Goal: Find specific page/section: Find specific page/section

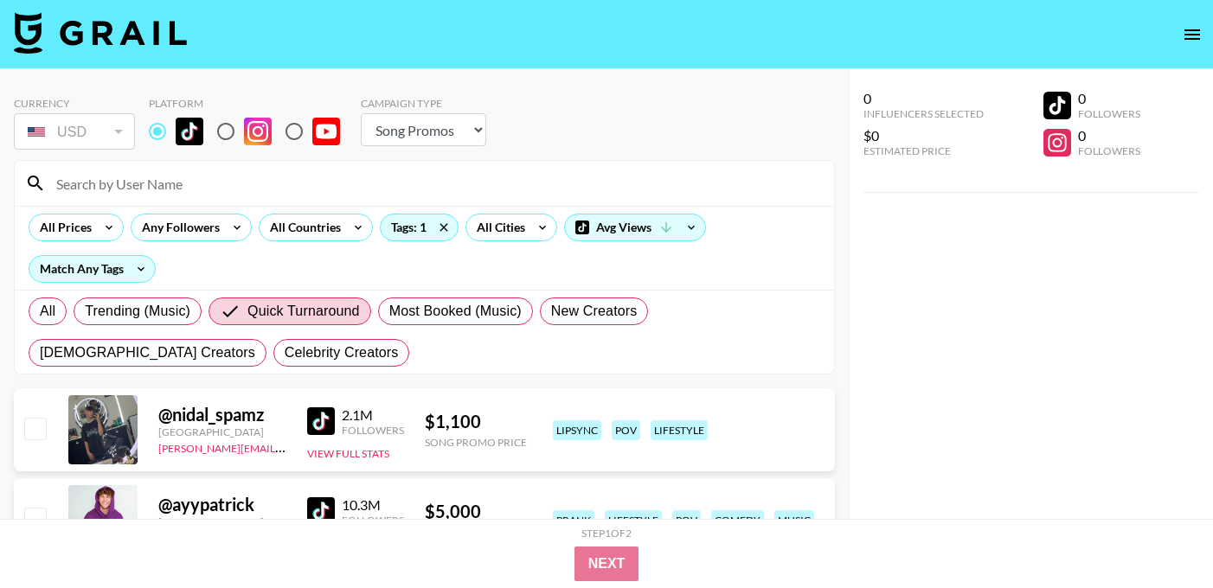
select select "Song"
click at [444, 225] on icon at bounding box center [443, 227] width 8 height 8
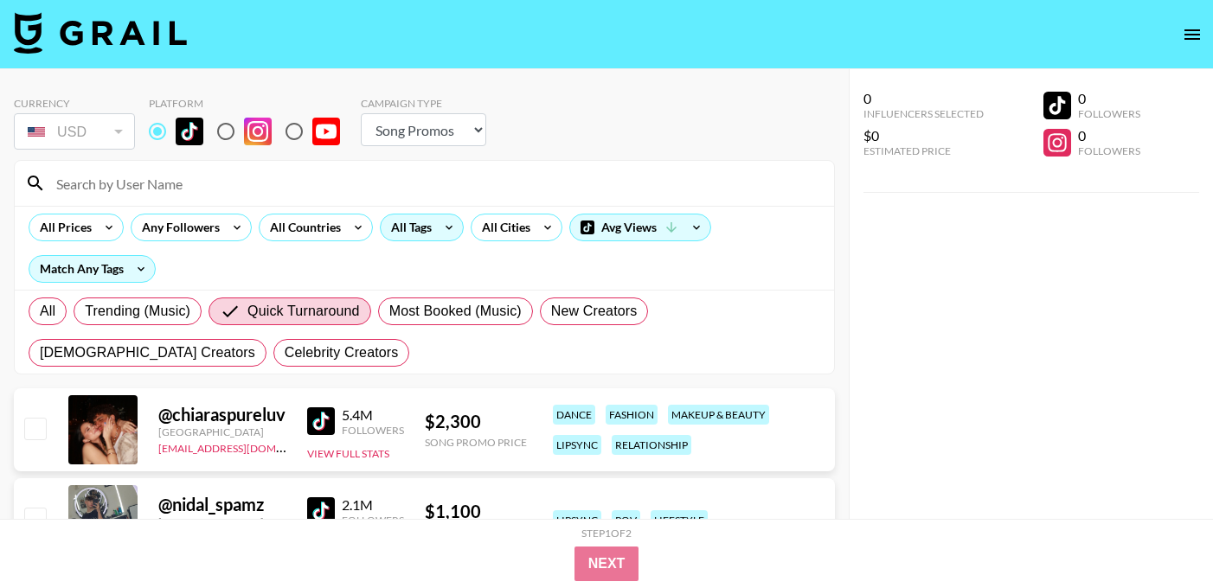
click at [407, 228] on div "All Tags" at bounding box center [408, 228] width 54 height 26
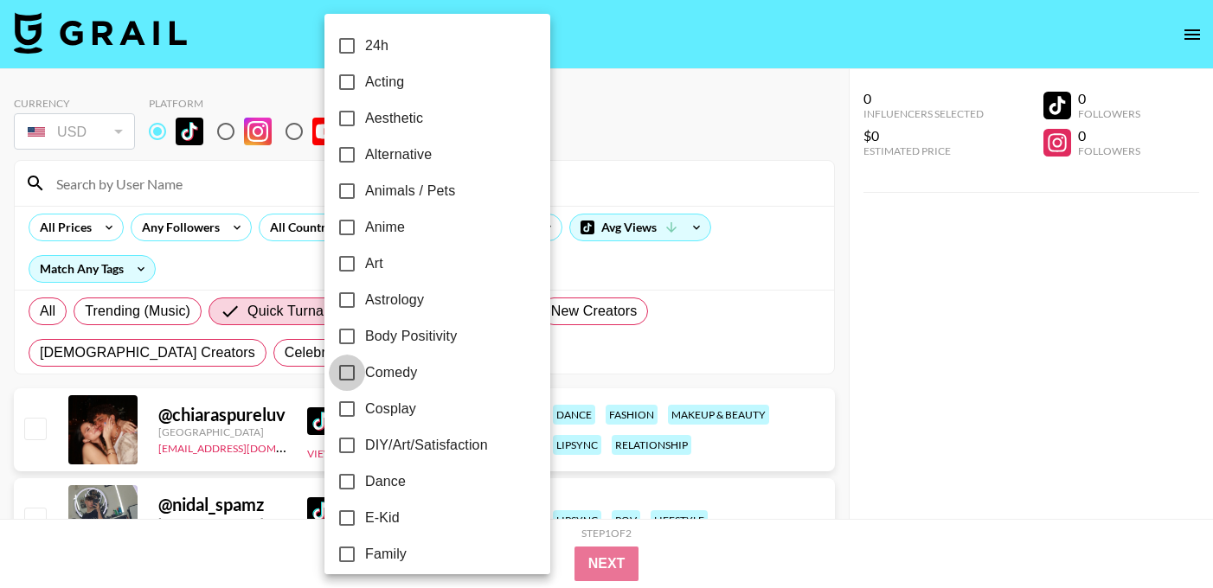
click at [352, 370] on input "Comedy" at bounding box center [347, 373] width 36 height 36
checkbox input "true"
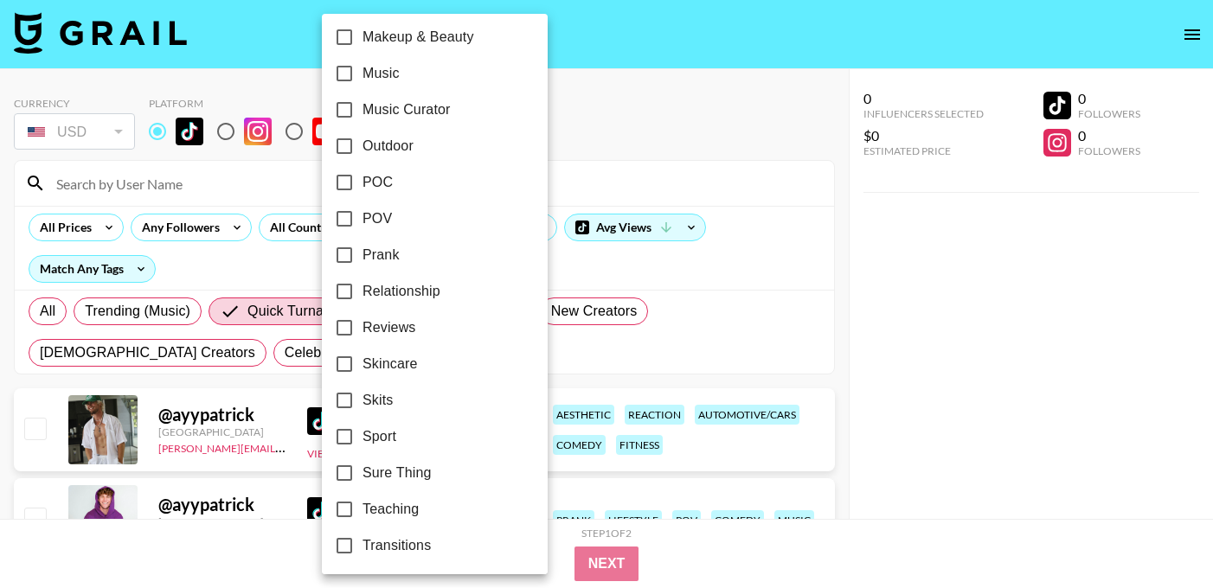
scroll to position [994, 0]
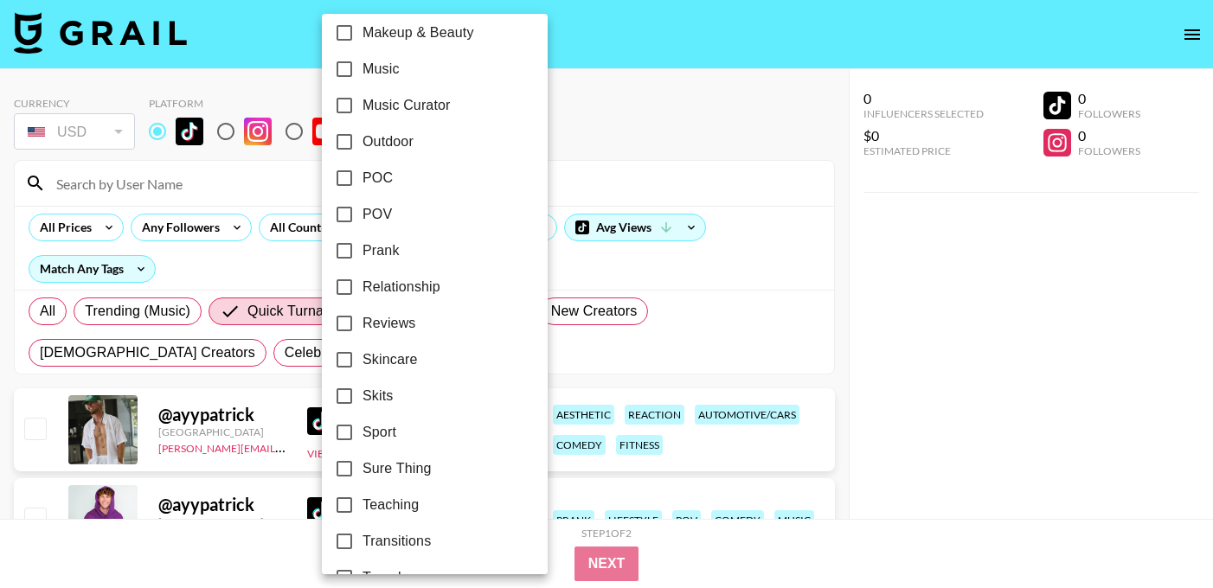
click at [346, 394] on input "Skits" at bounding box center [344, 396] width 36 height 36
checkbox input "true"
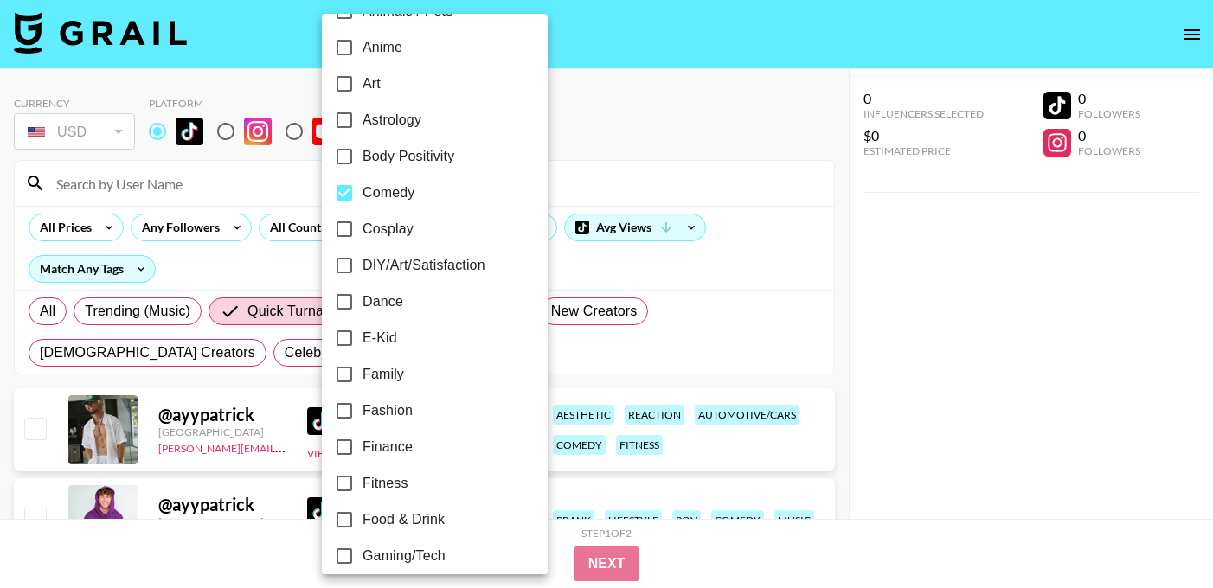
scroll to position [106, 0]
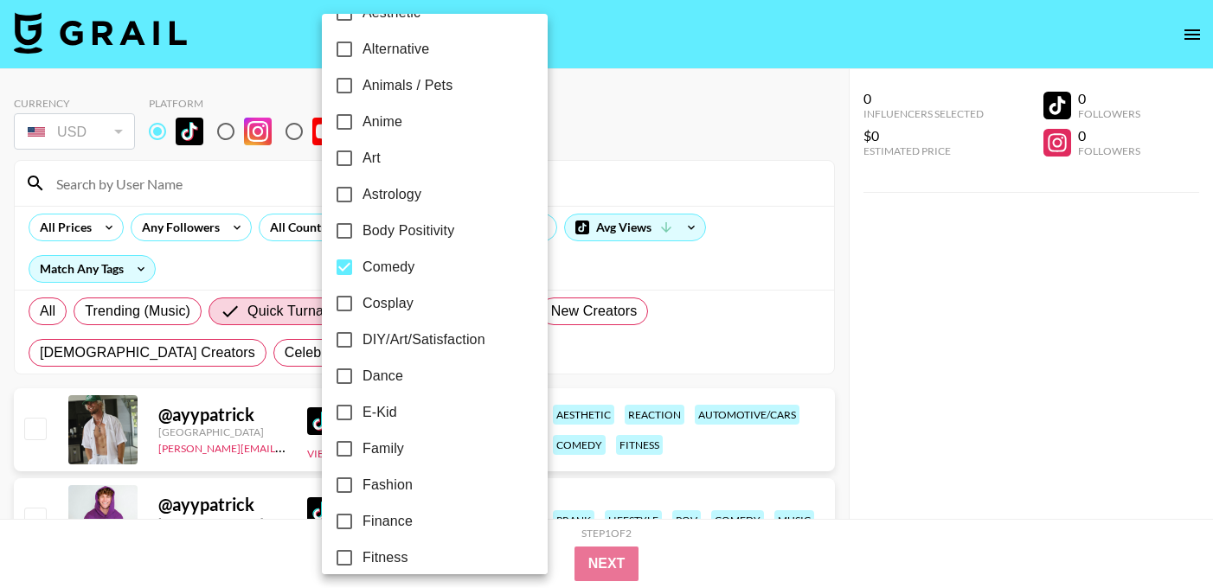
click at [597, 348] on div at bounding box center [606, 294] width 1213 height 588
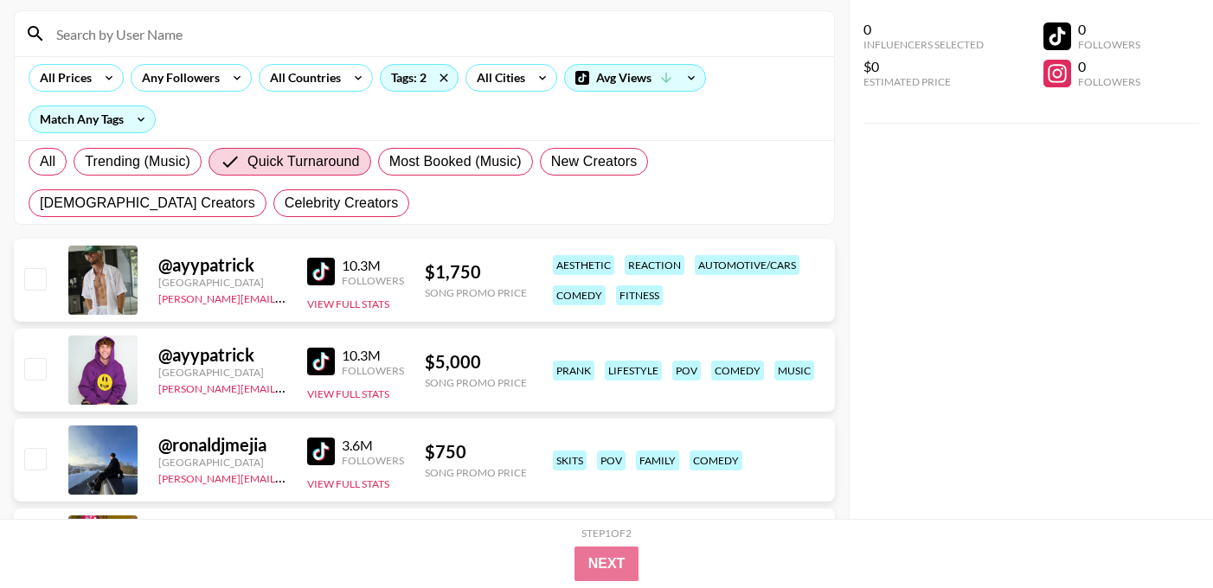
scroll to position [163, 0]
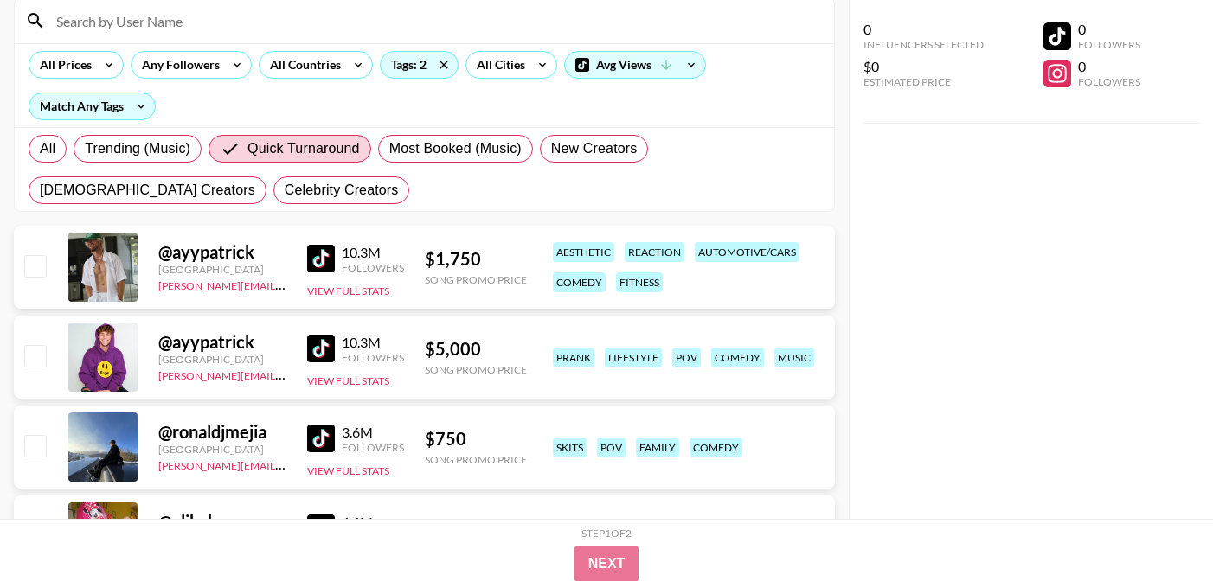
click at [317, 259] on img at bounding box center [321, 259] width 28 height 28
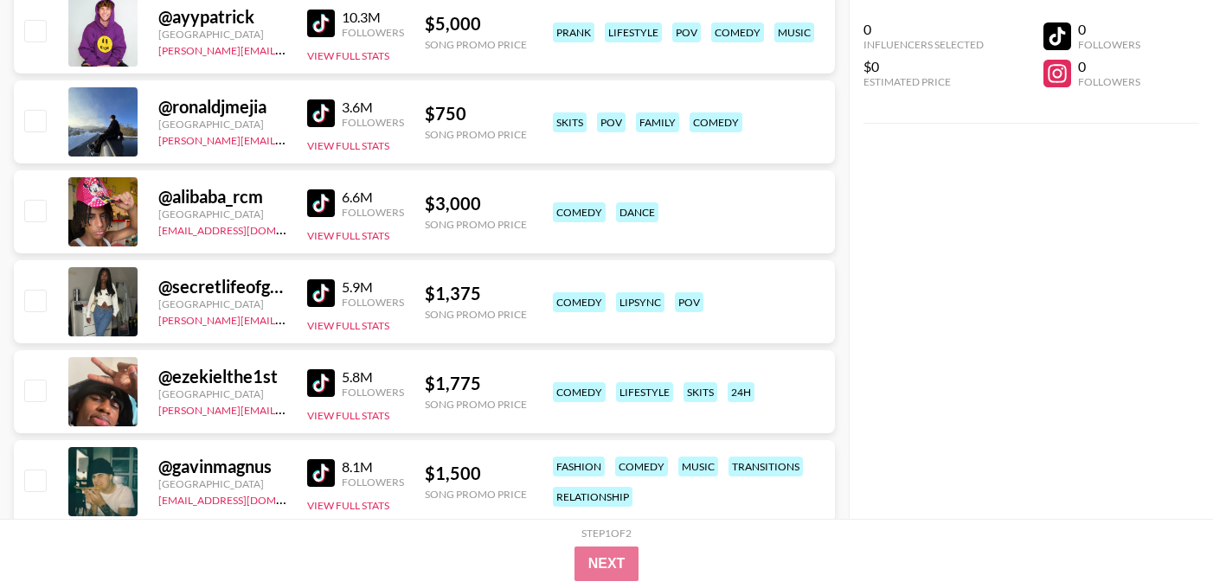
scroll to position [490, 0]
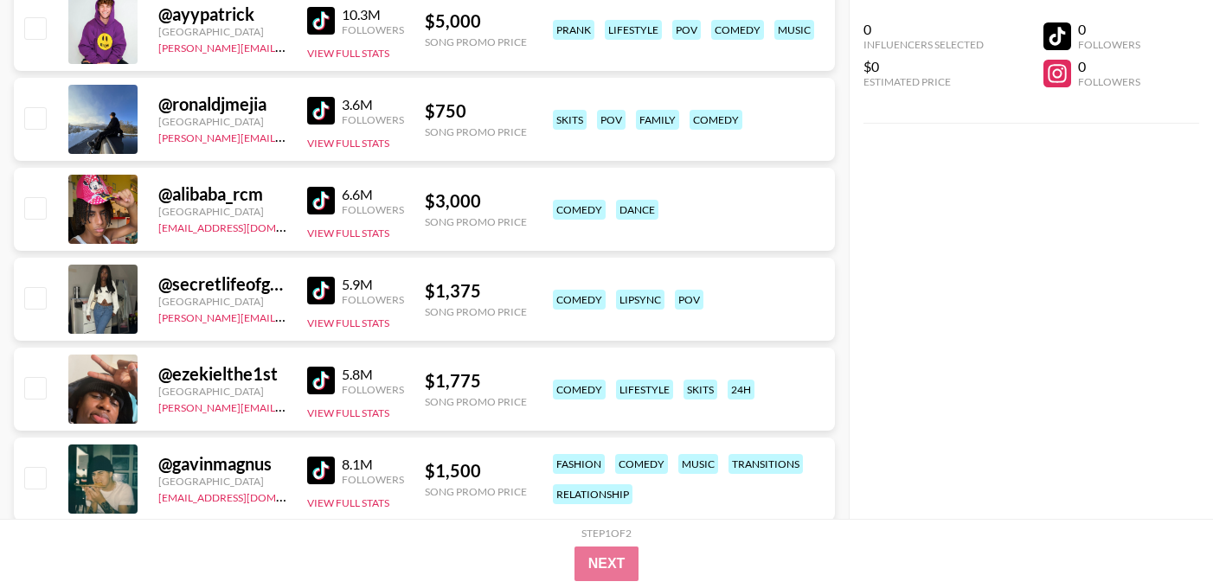
click at [319, 293] on img at bounding box center [321, 291] width 28 height 28
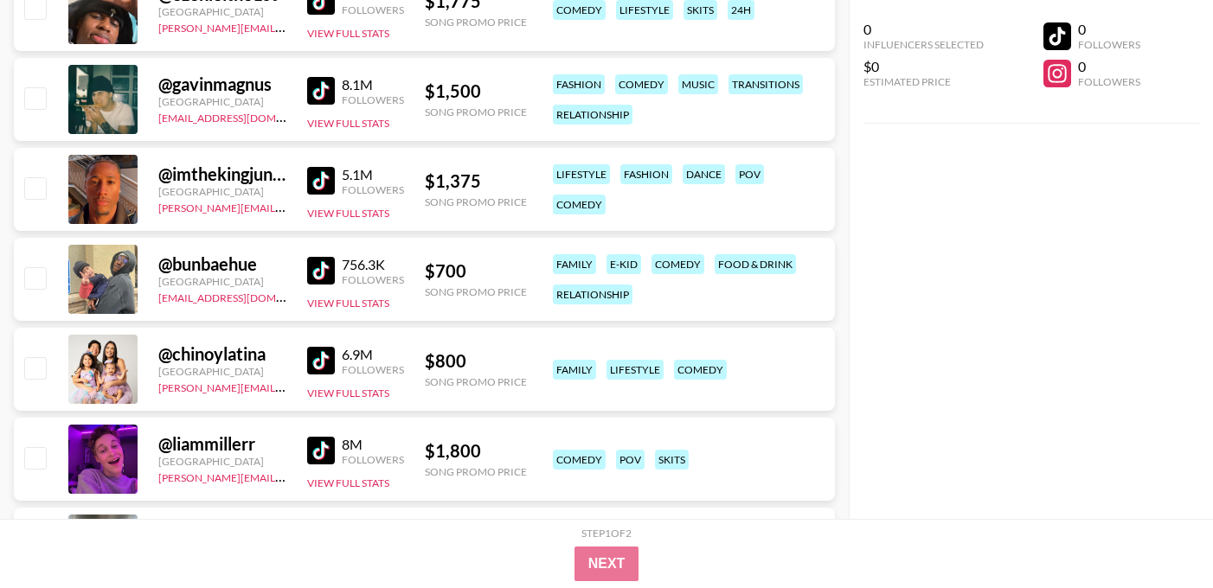
scroll to position [871, 0]
click at [320, 273] on img at bounding box center [321, 270] width 28 height 28
click at [324, 272] on img at bounding box center [321, 270] width 28 height 28
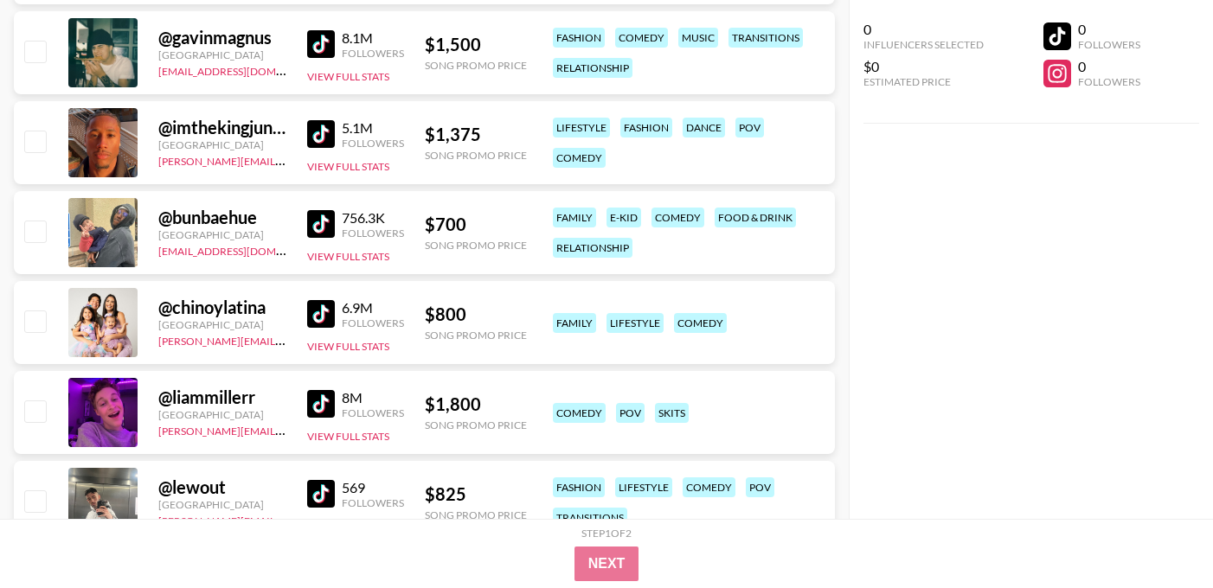
scroll to position [929, 0]
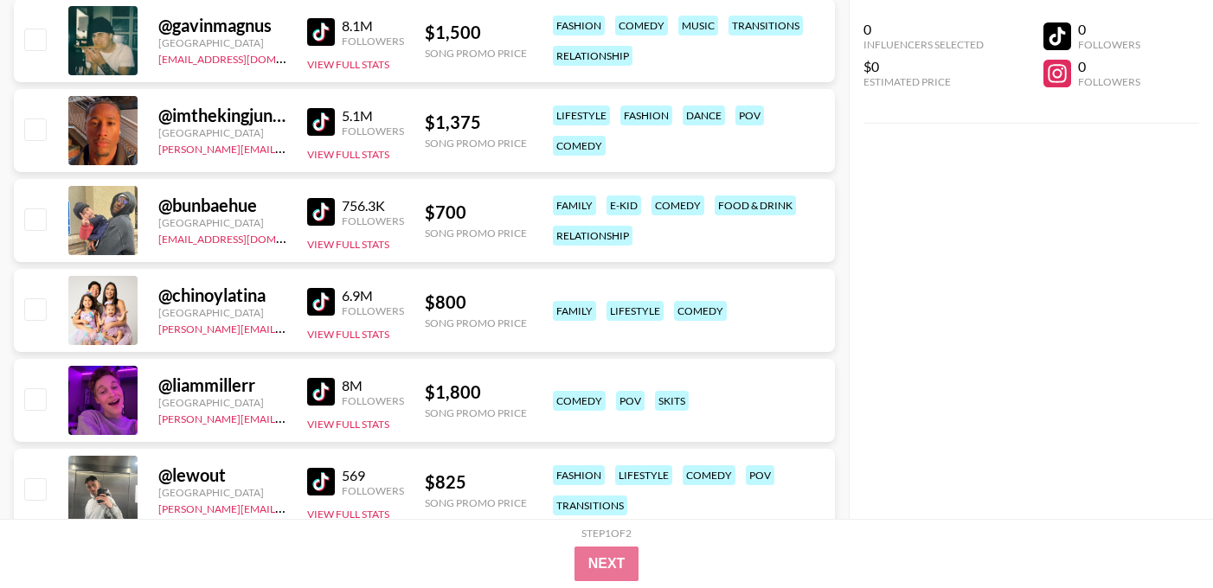
click at [320, 395] on img at bounding box center [321, 392] width 28 height 28
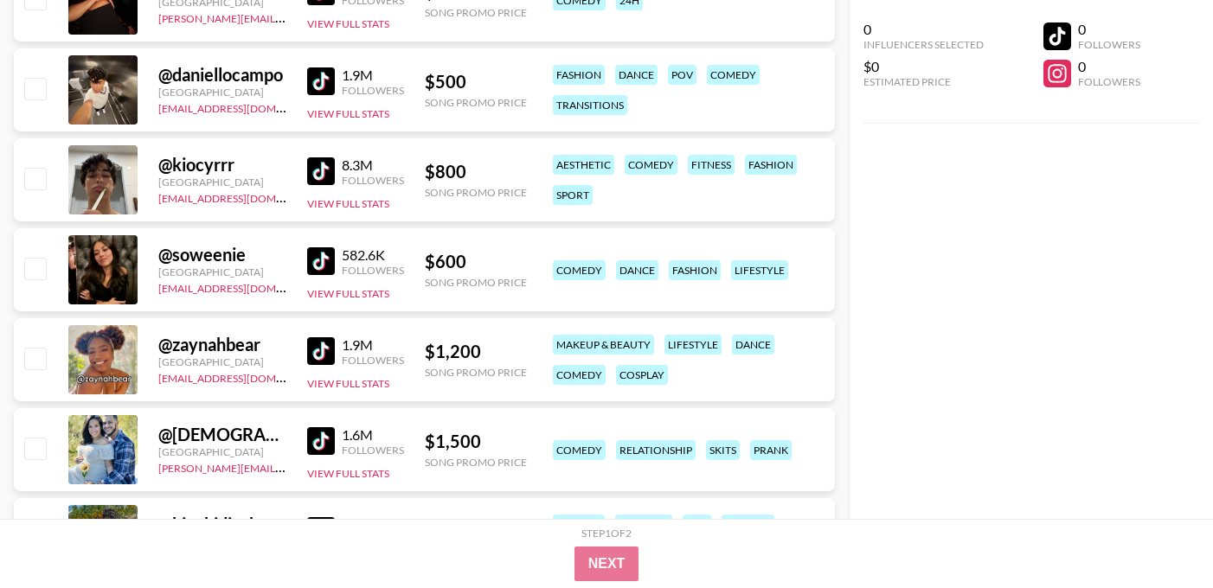
scroll to position [2680, 0]
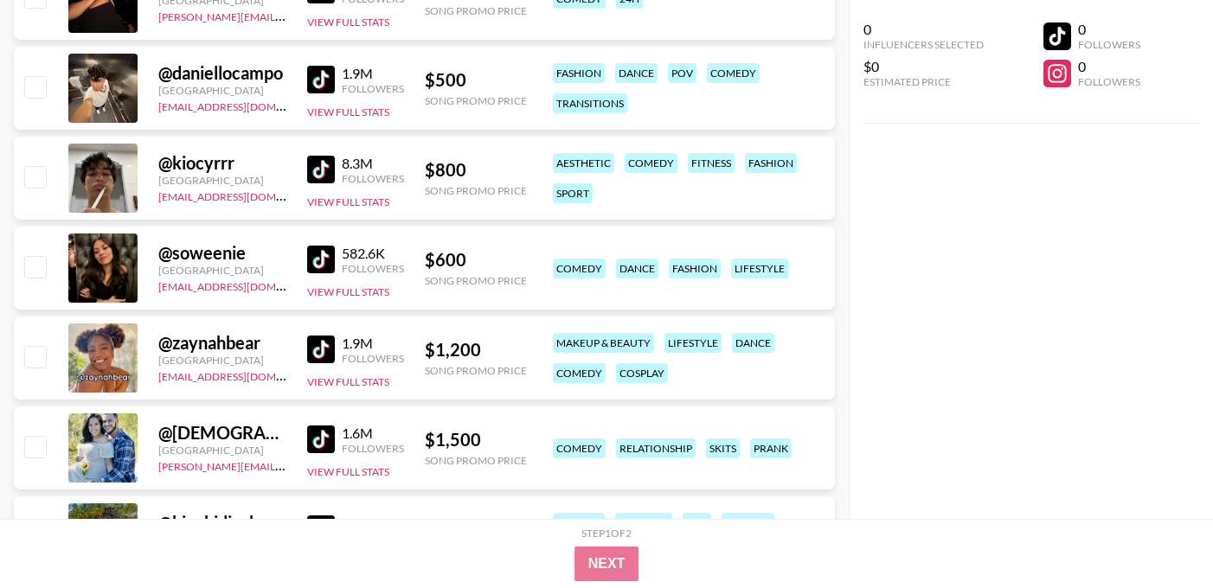
click at [321, 260] on img at bounding box center [321, 260] width 28 height 28
click at [320, 349] on img at bounding box center [321, 350] width 28 height 28
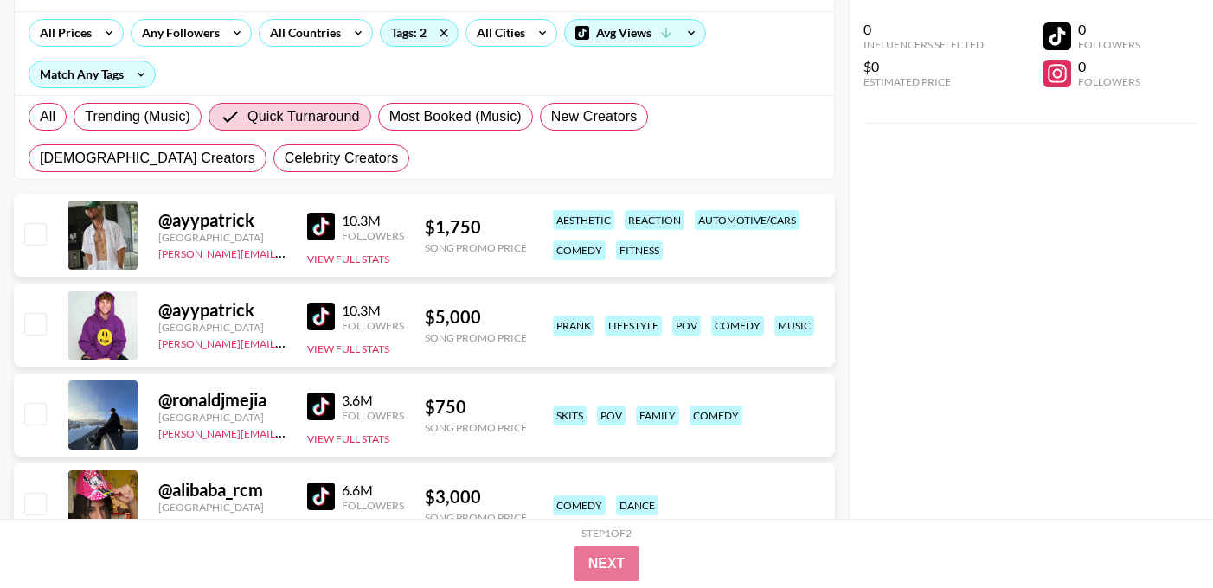
scroll to position [0, 0]
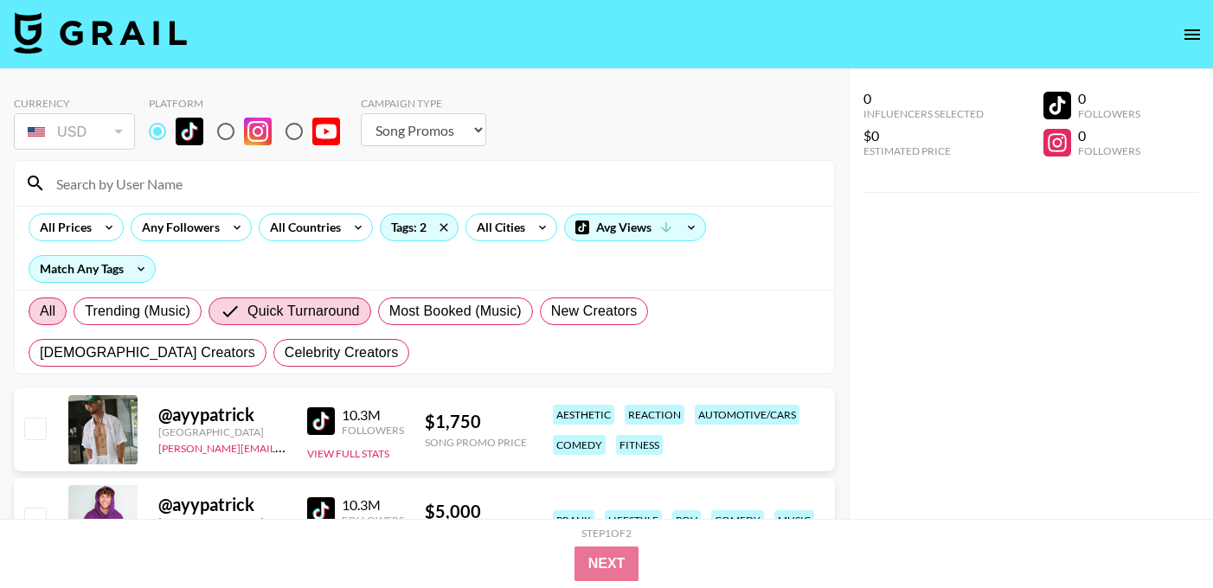
click at [43, 304] on span "All" at bounding box center [48, 311] width 16 height 21
click at [40, 311] on input "All" at bounding box center [40, 311] width 0 height 0
radio input "true"
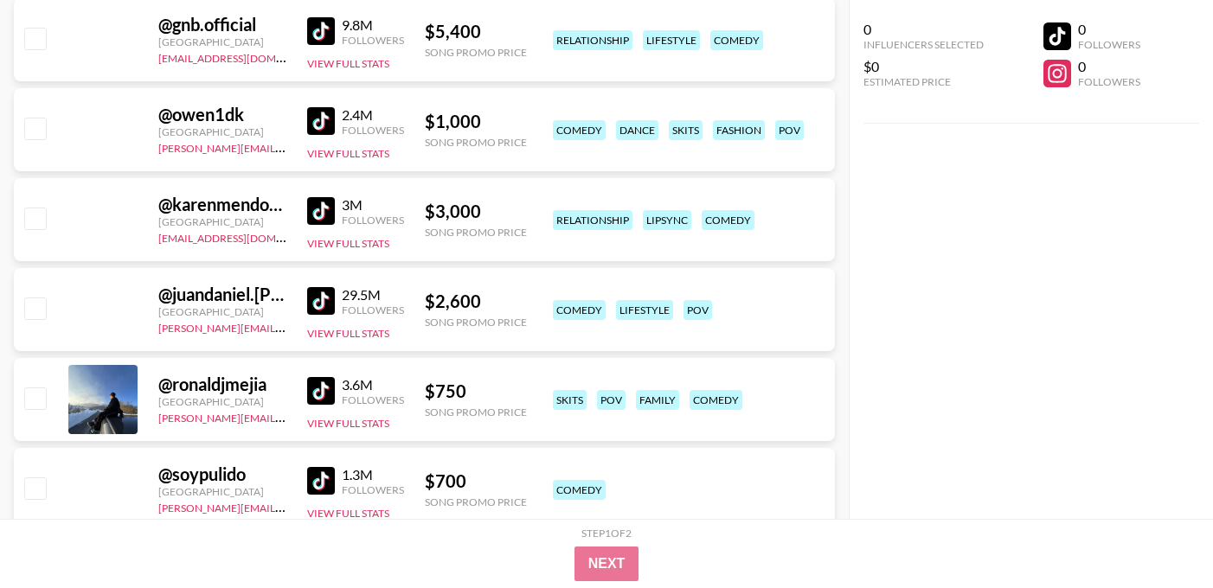
scroll to position [3990, 0]
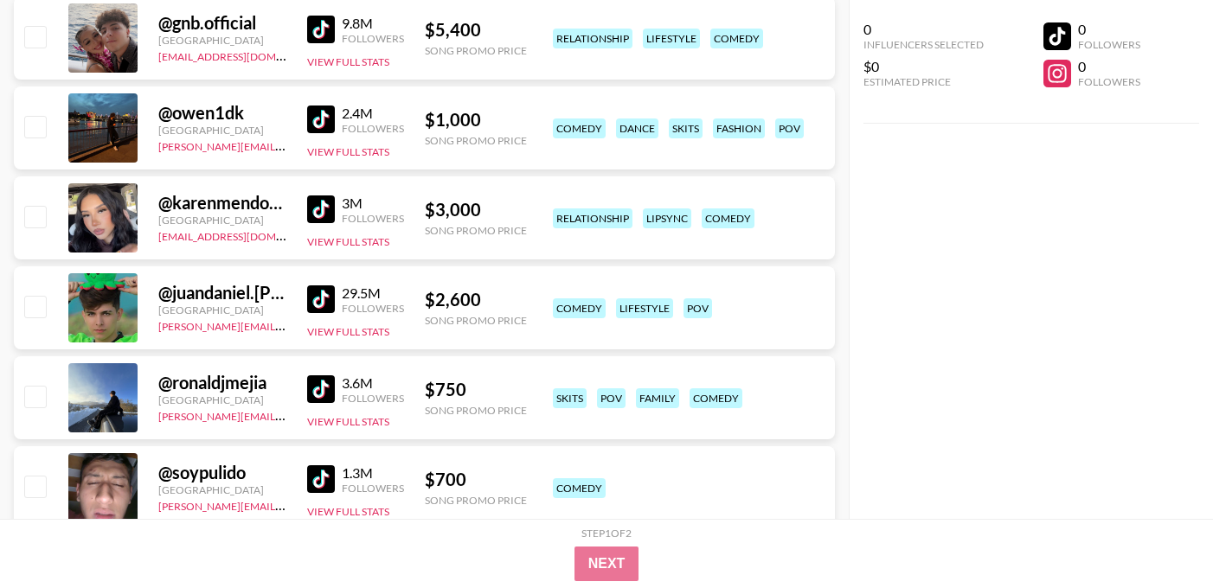
click at [320, 106] on img at bounding box center [321, 120] width 28 height 28
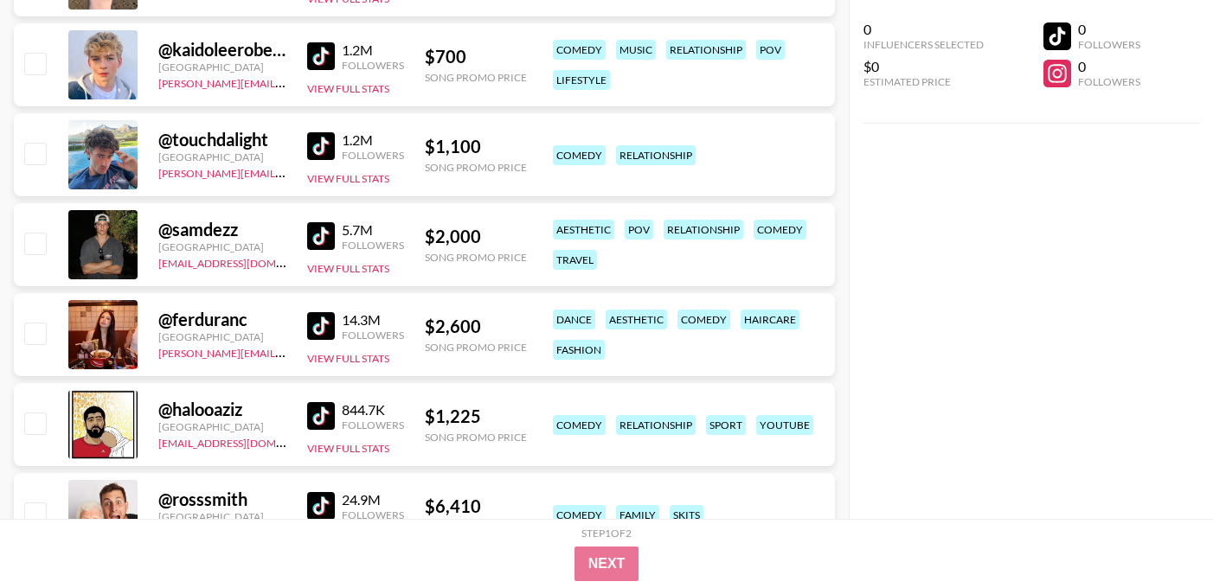
scroll to position [5301, 0]
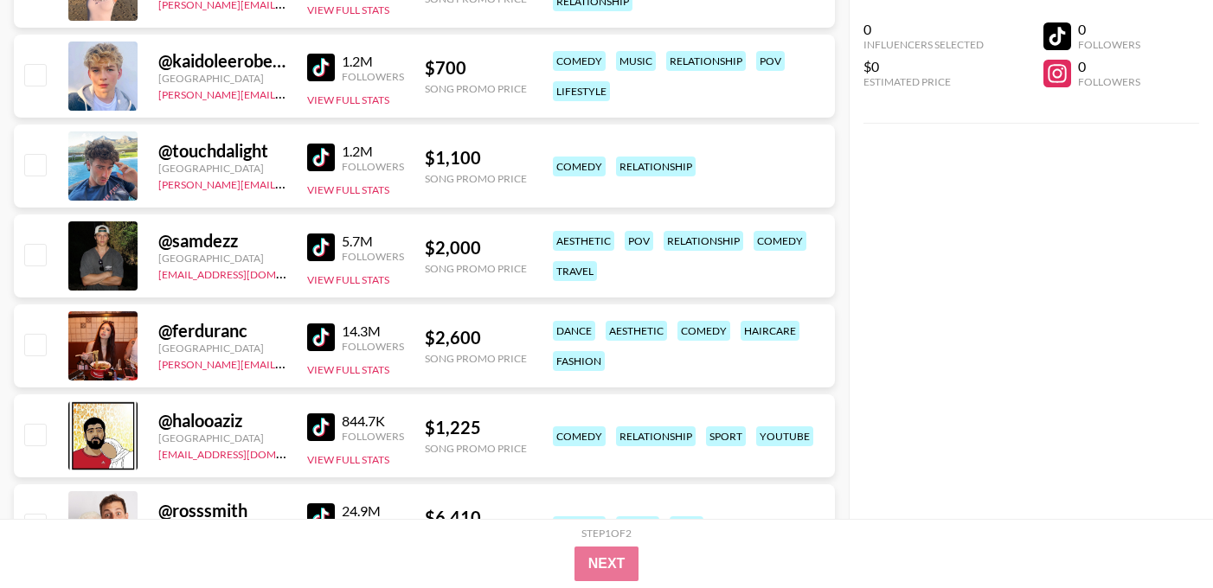
click at [322, 253] on img at bounding box center [321, 248] width 28 height 28
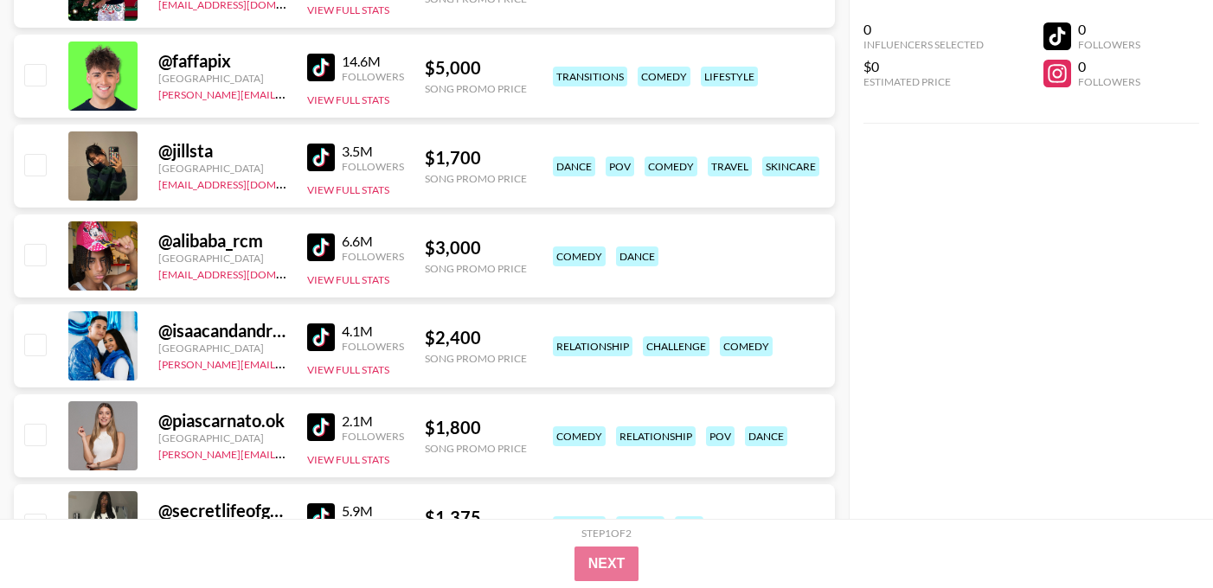
scroll to position [6393, 0]
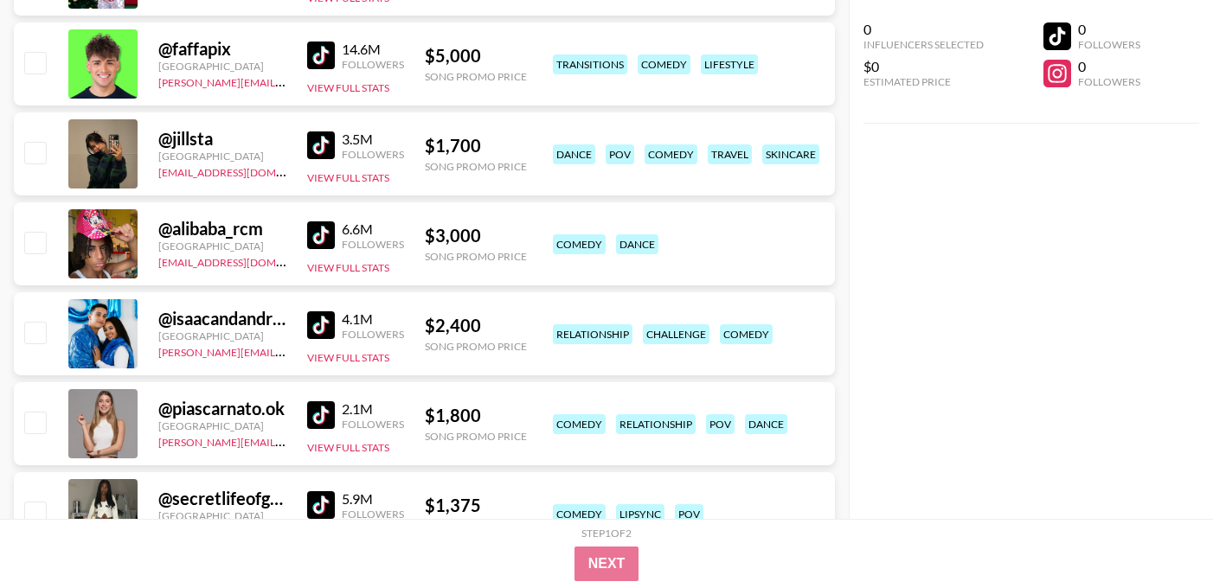
click at [316, 150] on img at bounding box center [321, 145] width 28 height 28
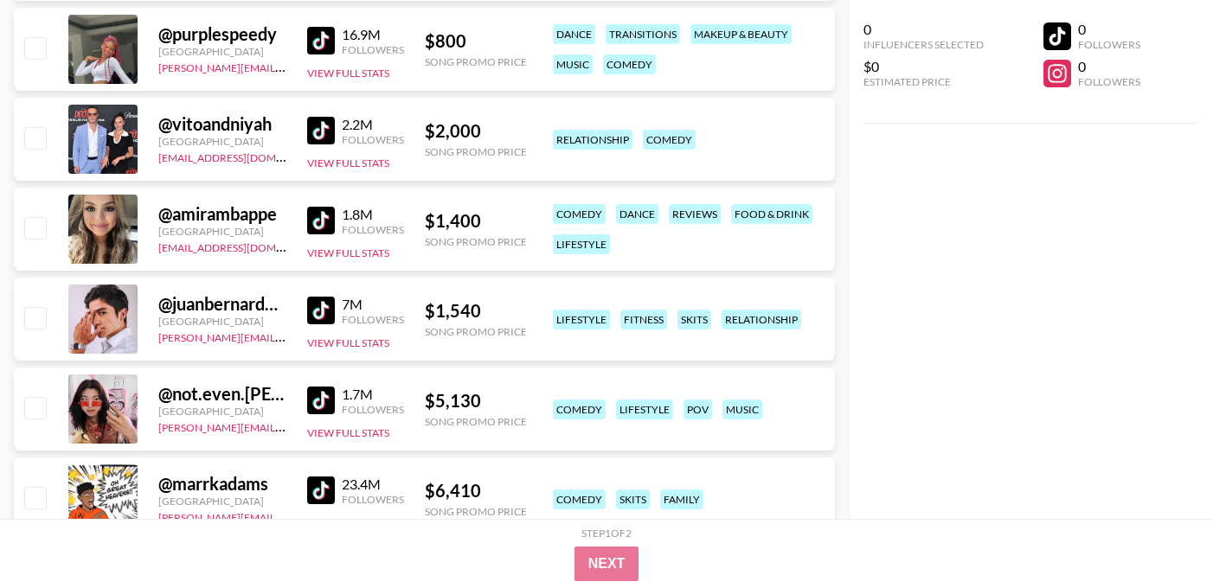
scroll to position [11808, 0]
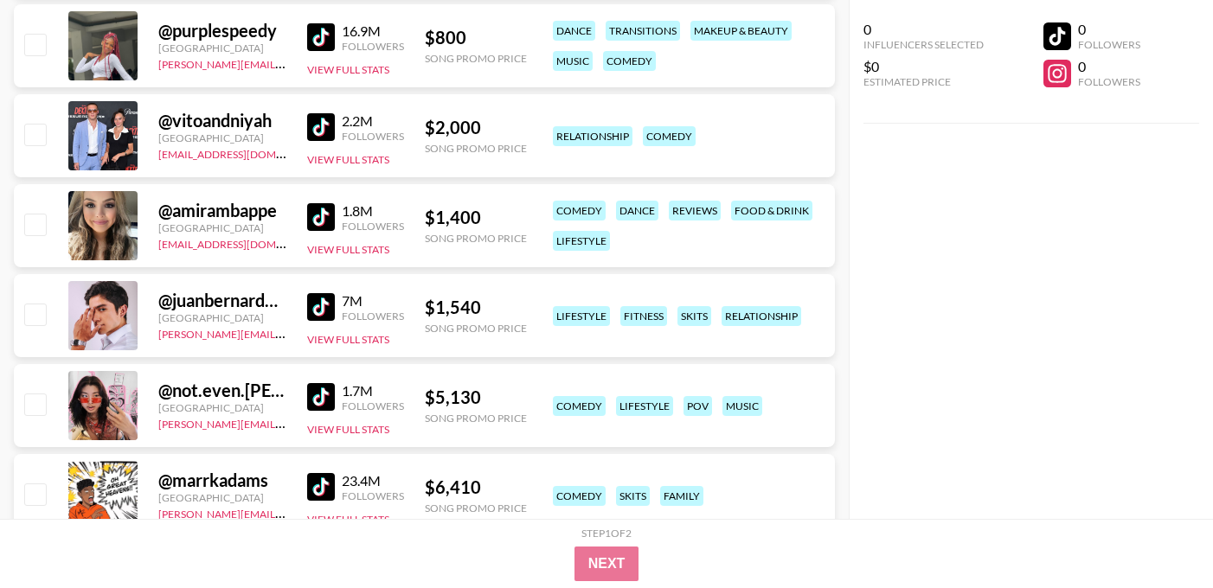
click at [317, 215] on img at bounding box center [321, 217] width 28 height 28
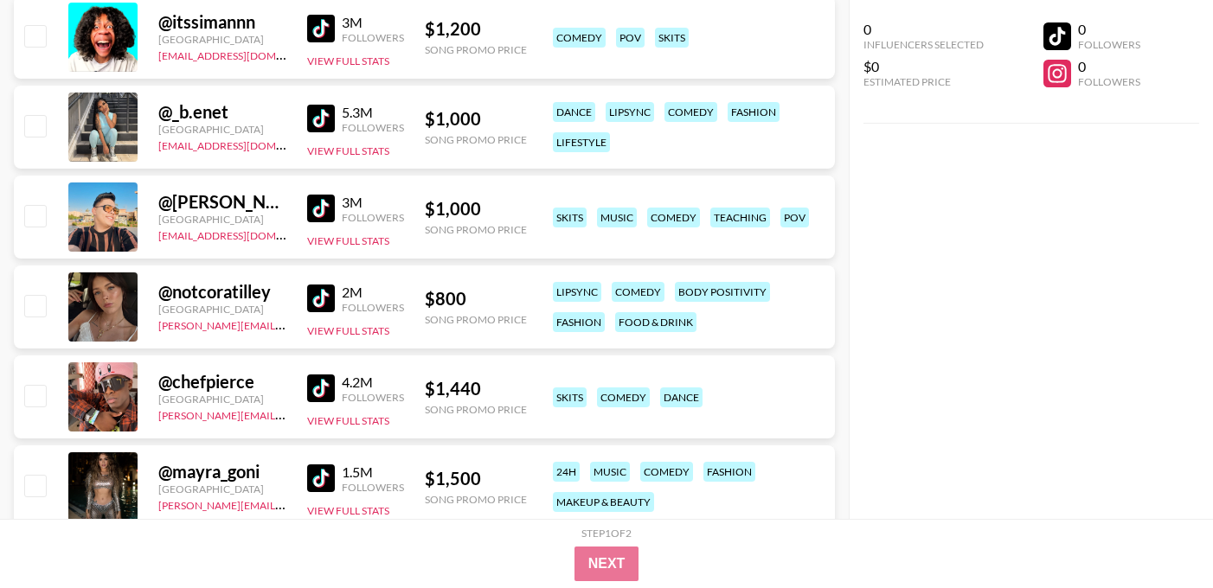
scroll to position [12985, 0]
click at [324, 299] on img at bounding box center [321, 299] width 28 height 28
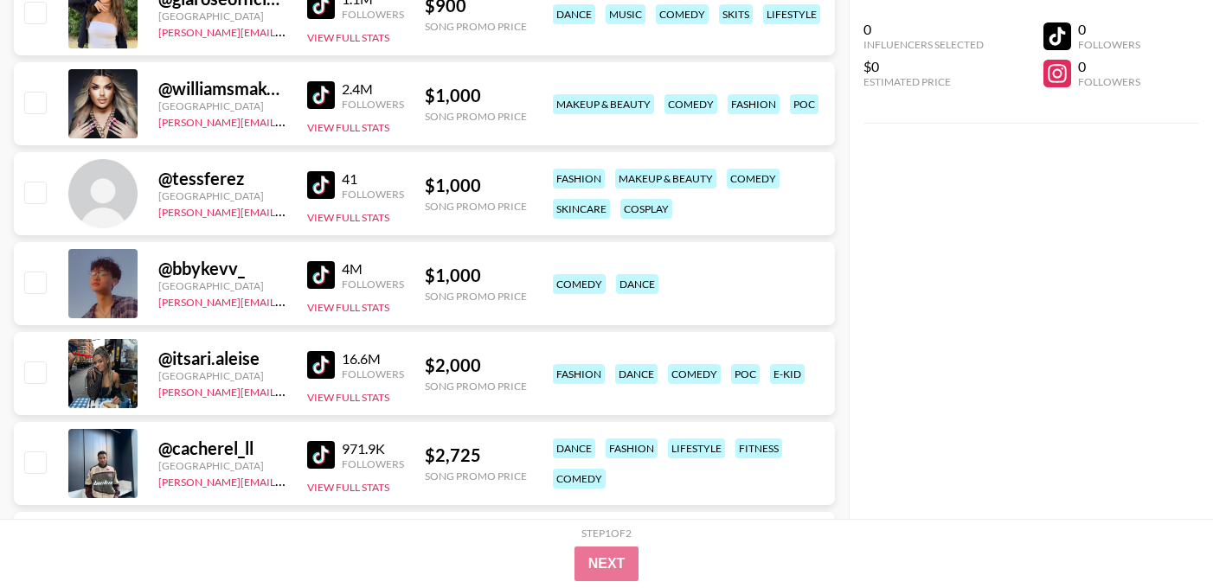
scroll to position [14373, 0]
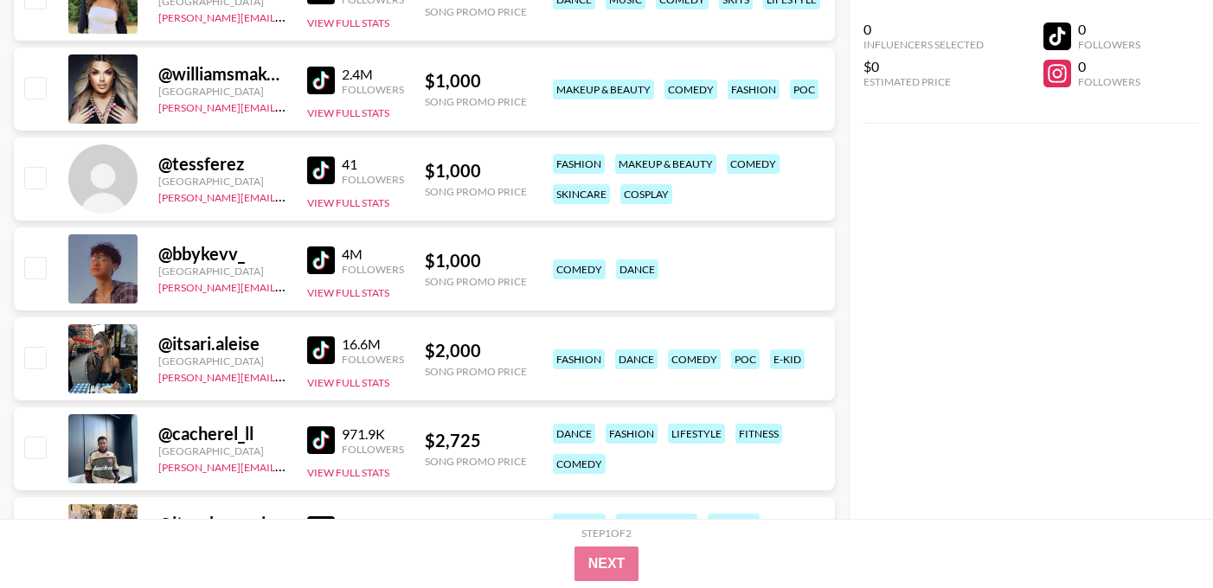
click at [325, 261] on img at bounding box center [321, 261] width 28 height 28
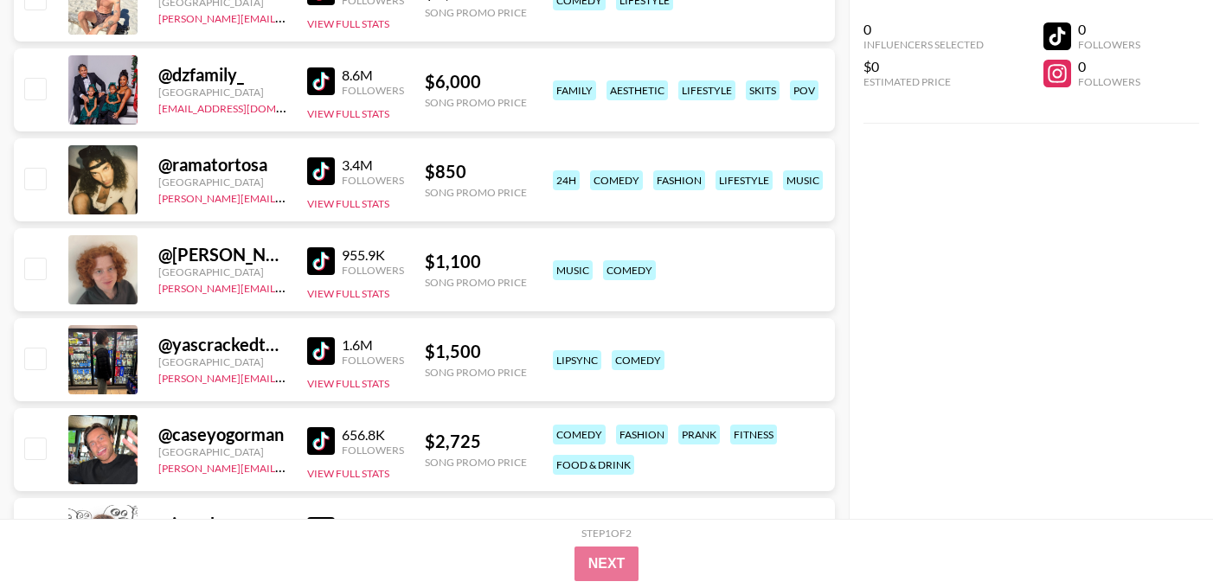
scroll to position [18473, 0]
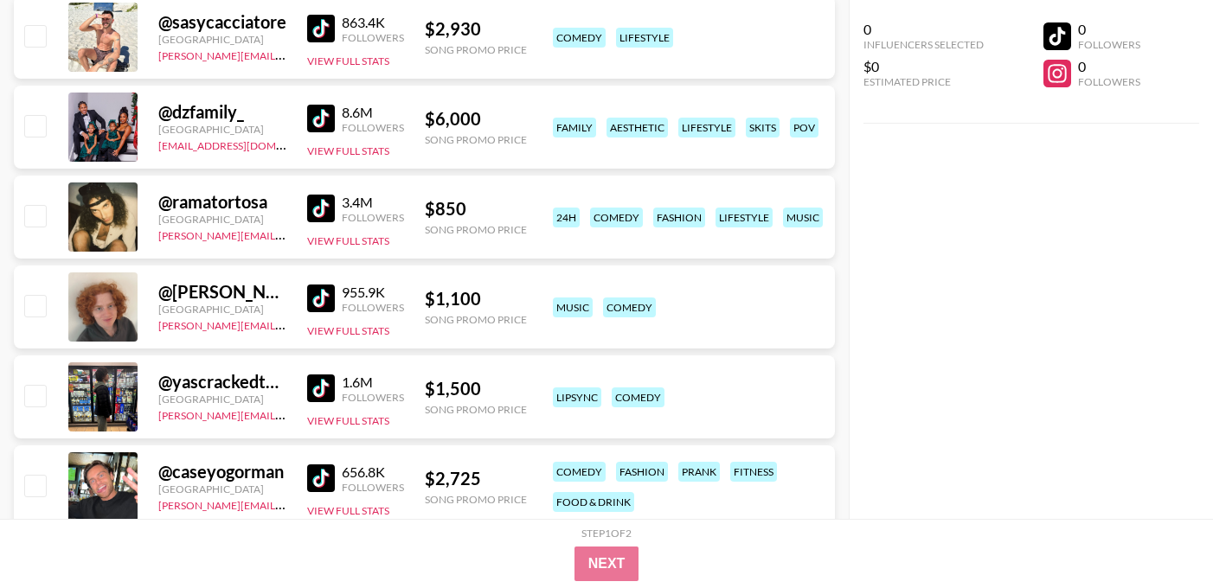
click at [325, 118] on img at bounding box center [321, 119] width 28 height 28
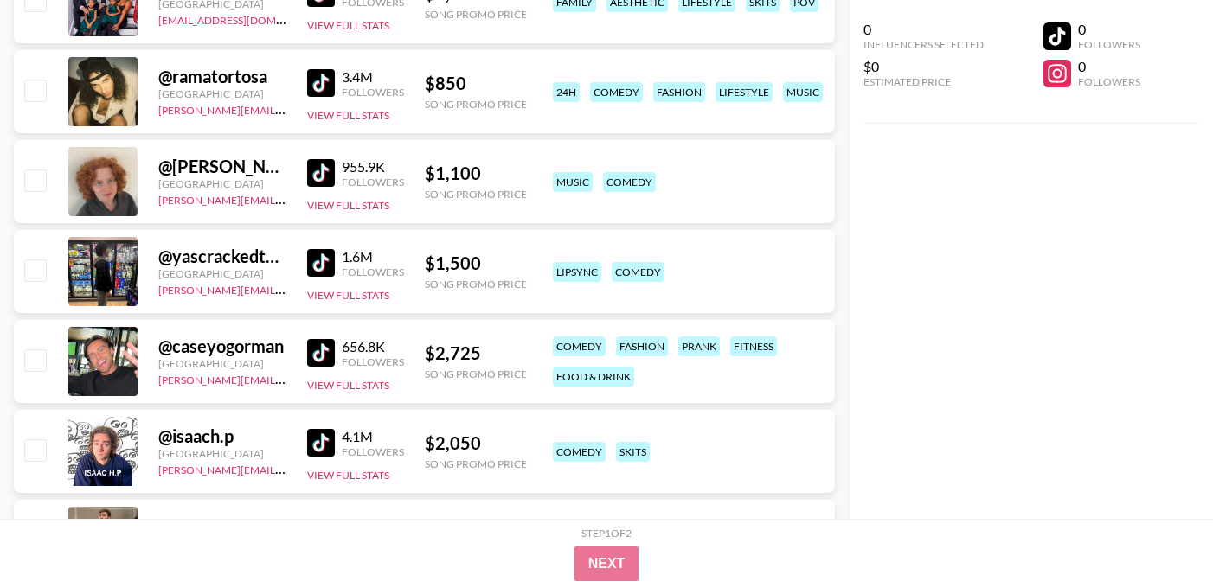
scroll to position [18617, 0]
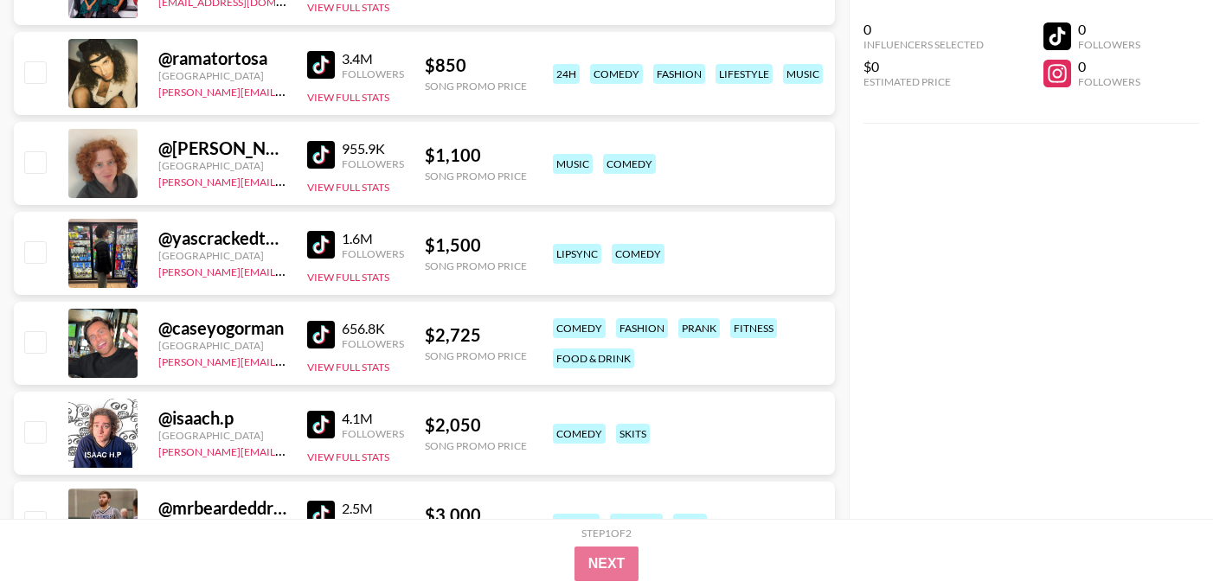
click at [326, 243] on img at bounding box center [321, 245] width 28 height 28
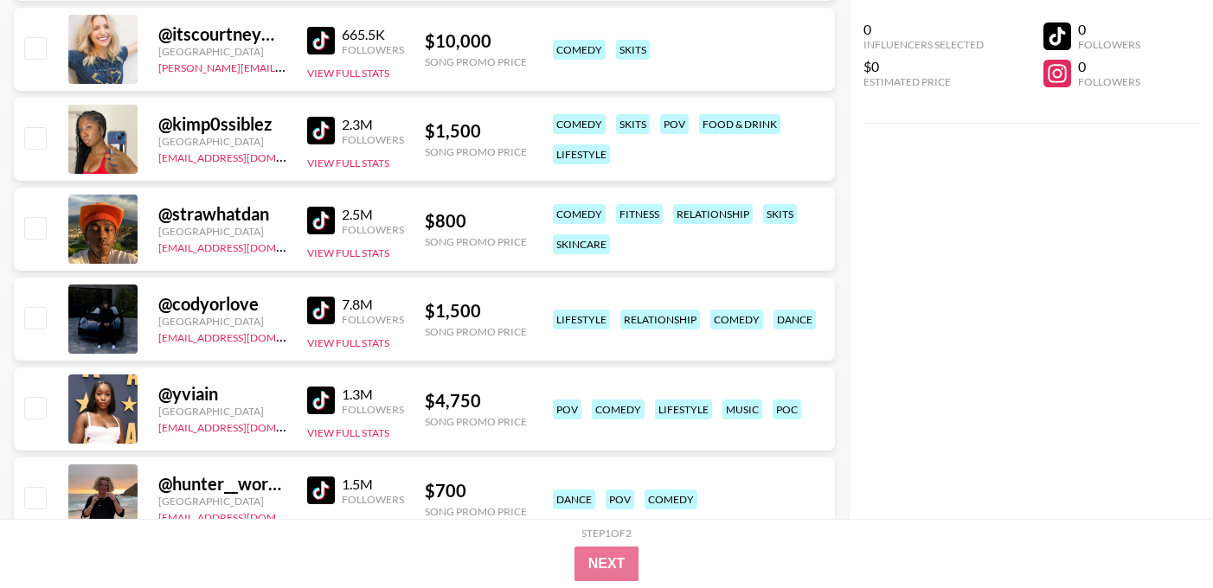
scroll to position [19815, 0]
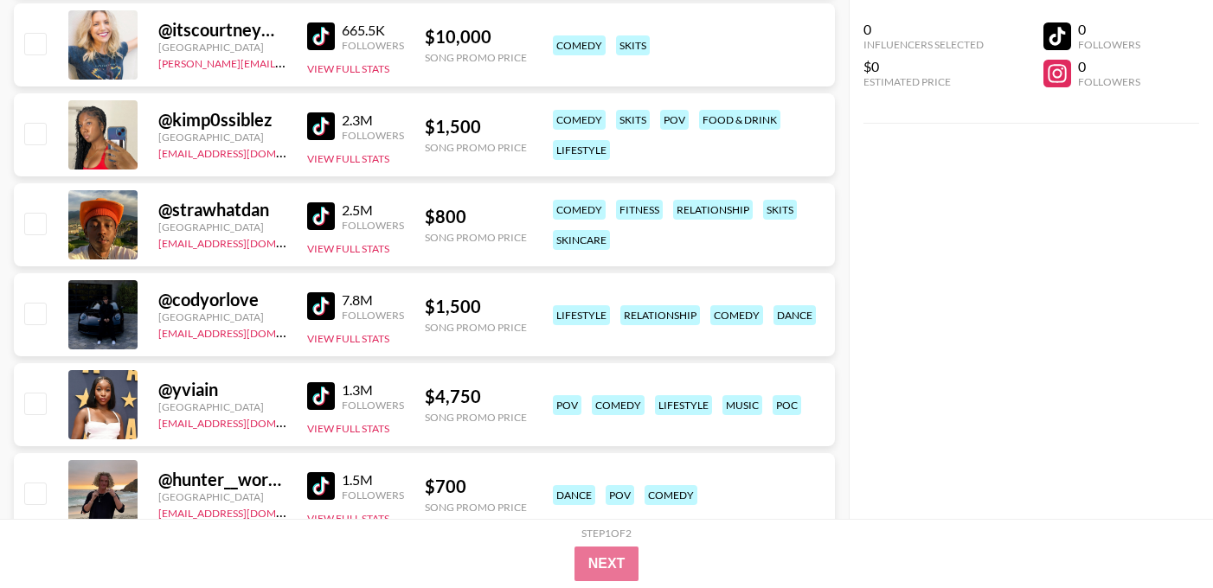
click at [317, 124] on img at bounding box center [321, 126] width 28 height 28
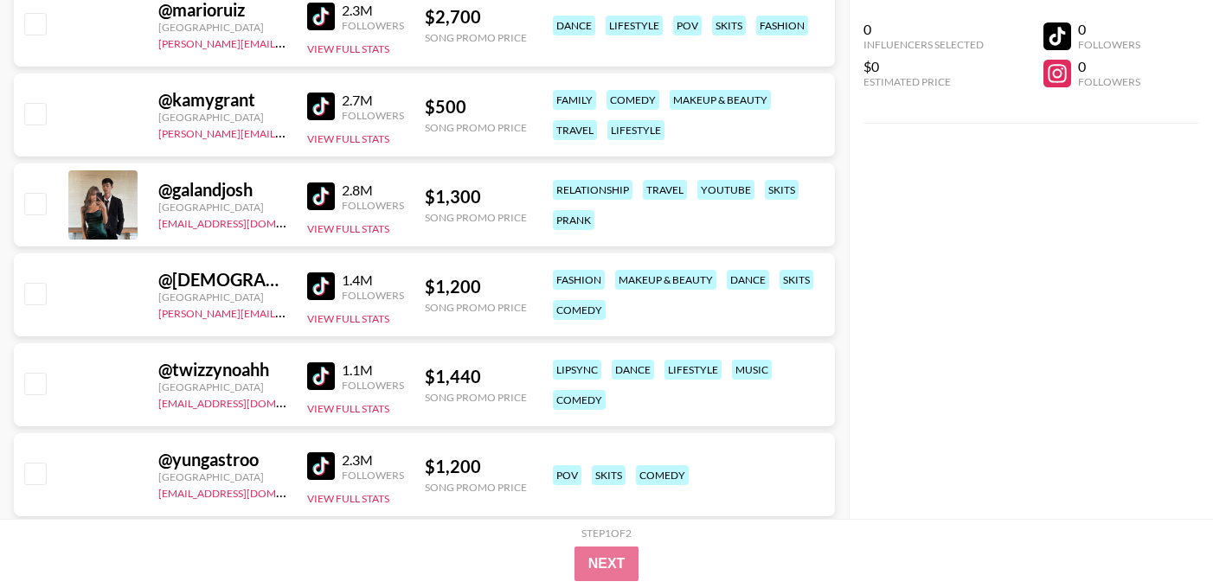
scroll to position [23355, 0]
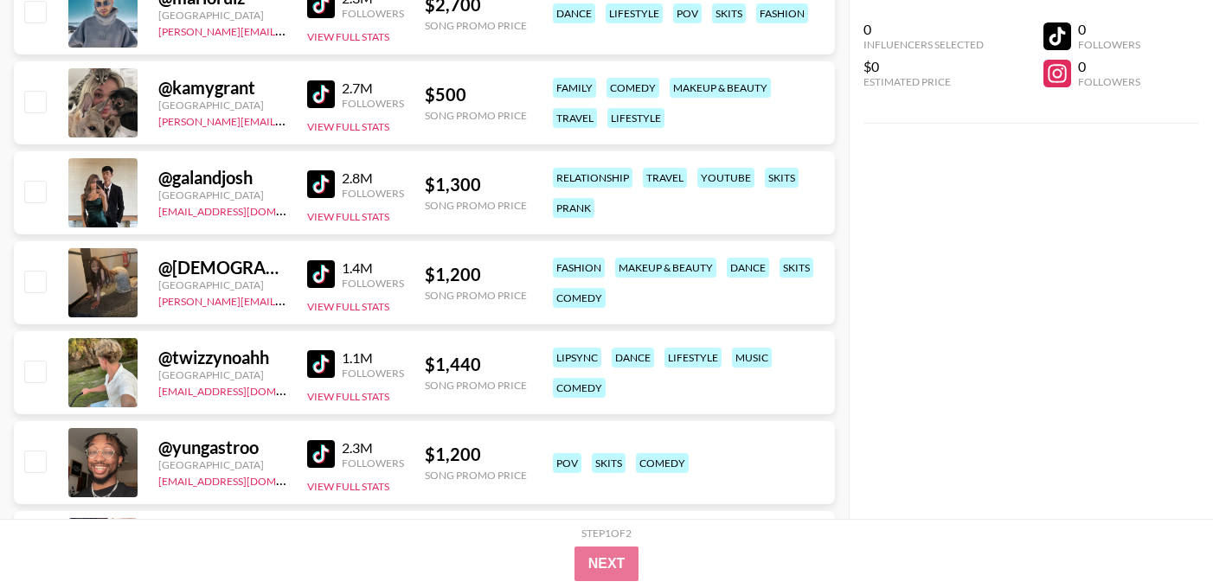
click at [324, 189] on img at bounding box center [321, 184] width 28 height 28
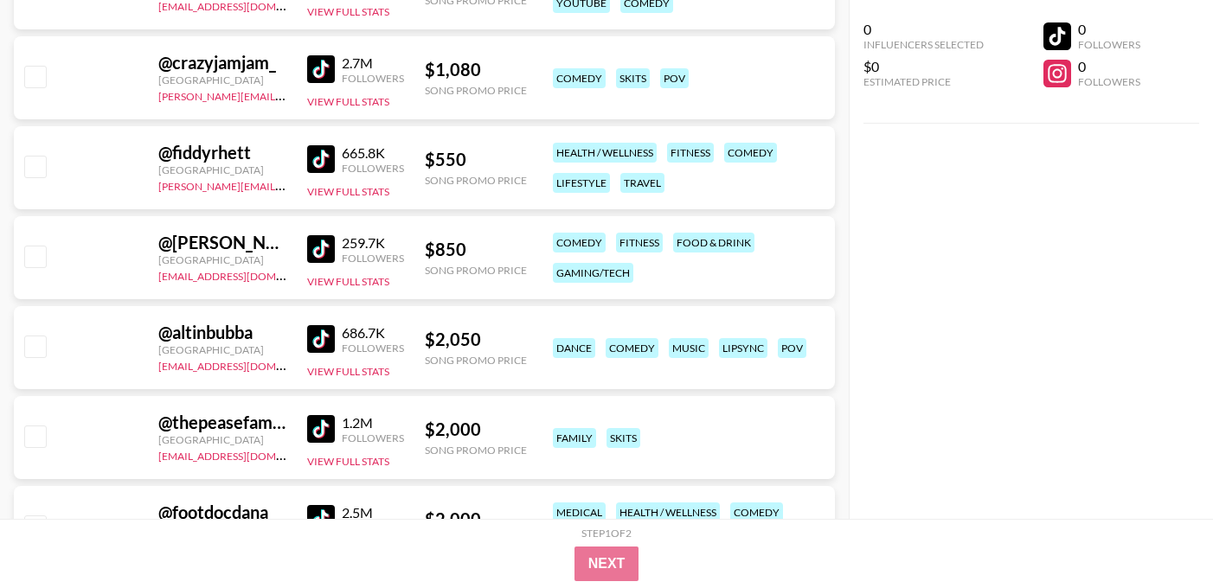
scroll to position [28415, 0]
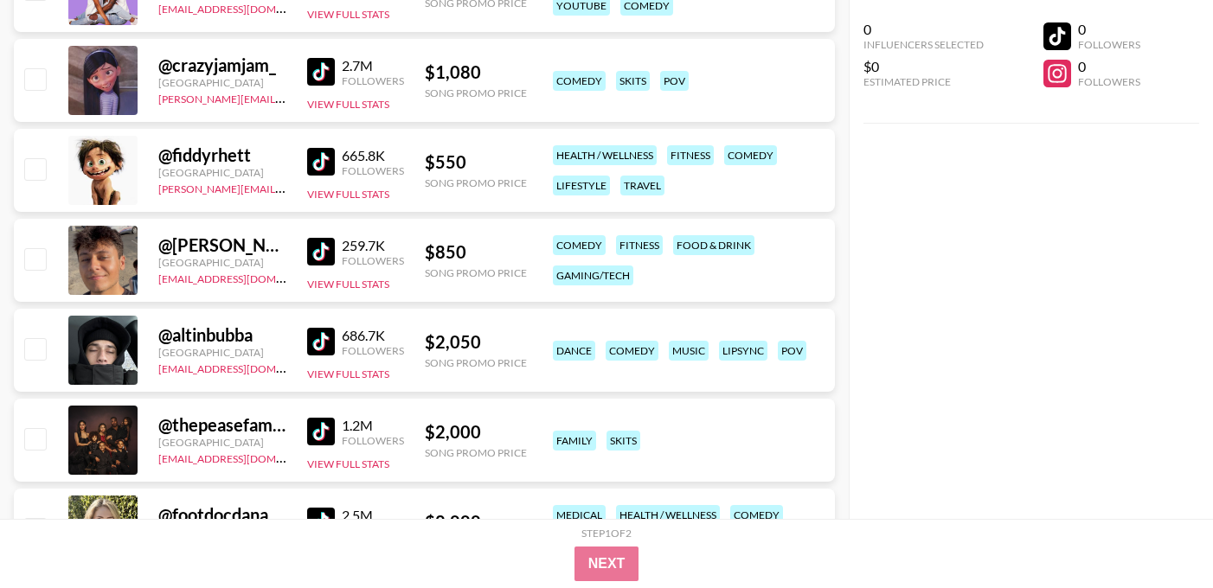
click at [318, 76] on img at bounding box center [321, 72] width 28 height 28
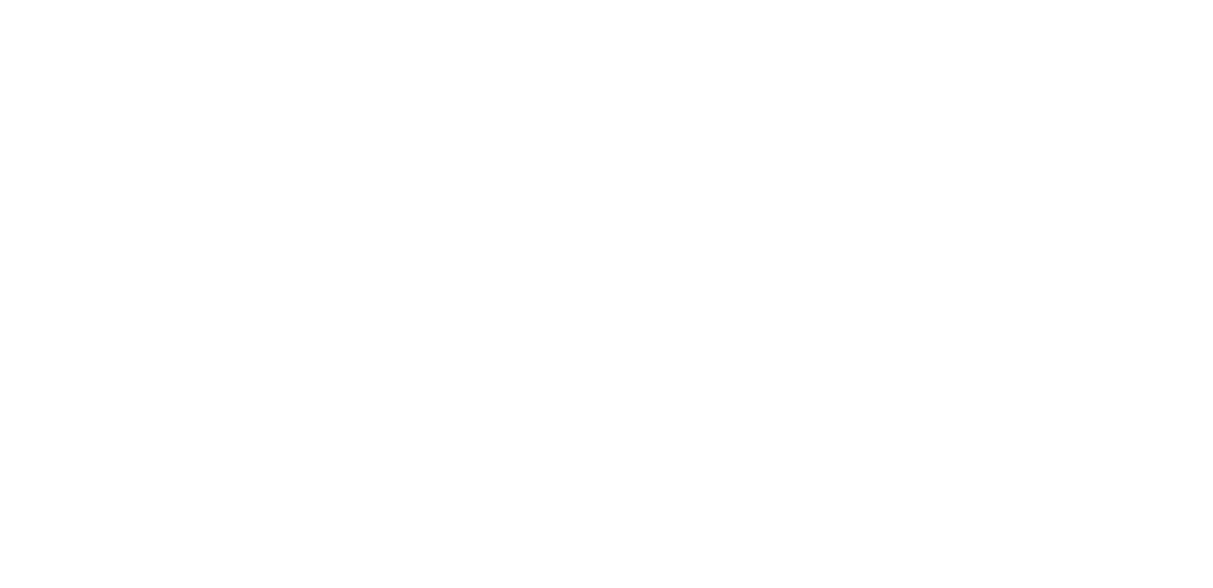
select select "Song"
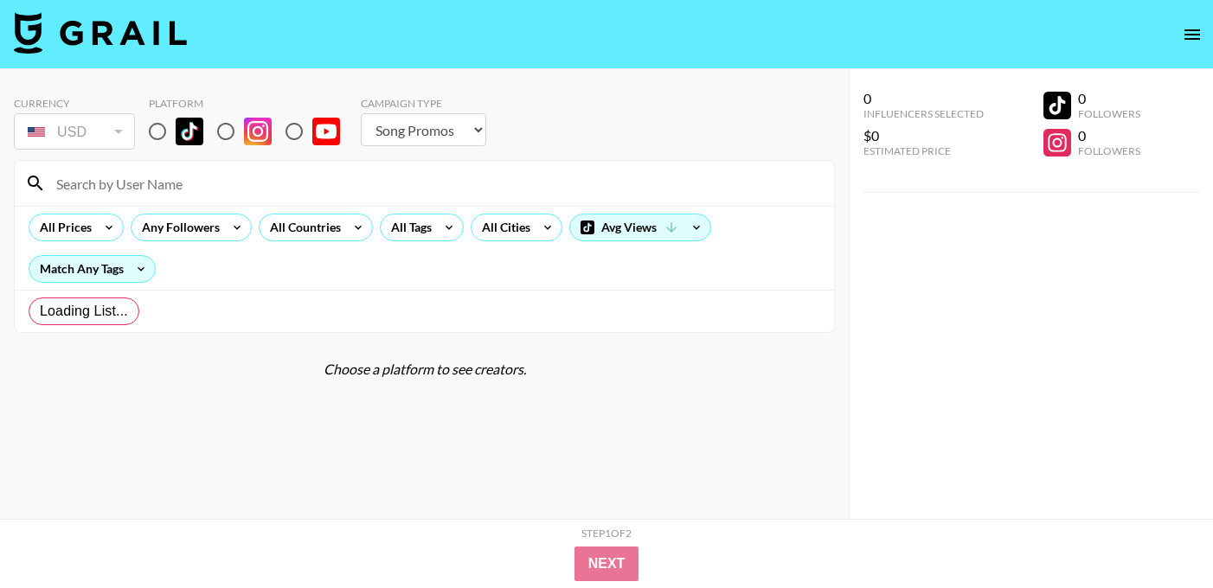
radio input "true"
